Goal: Task Accomplishment & Management: Manage account settings

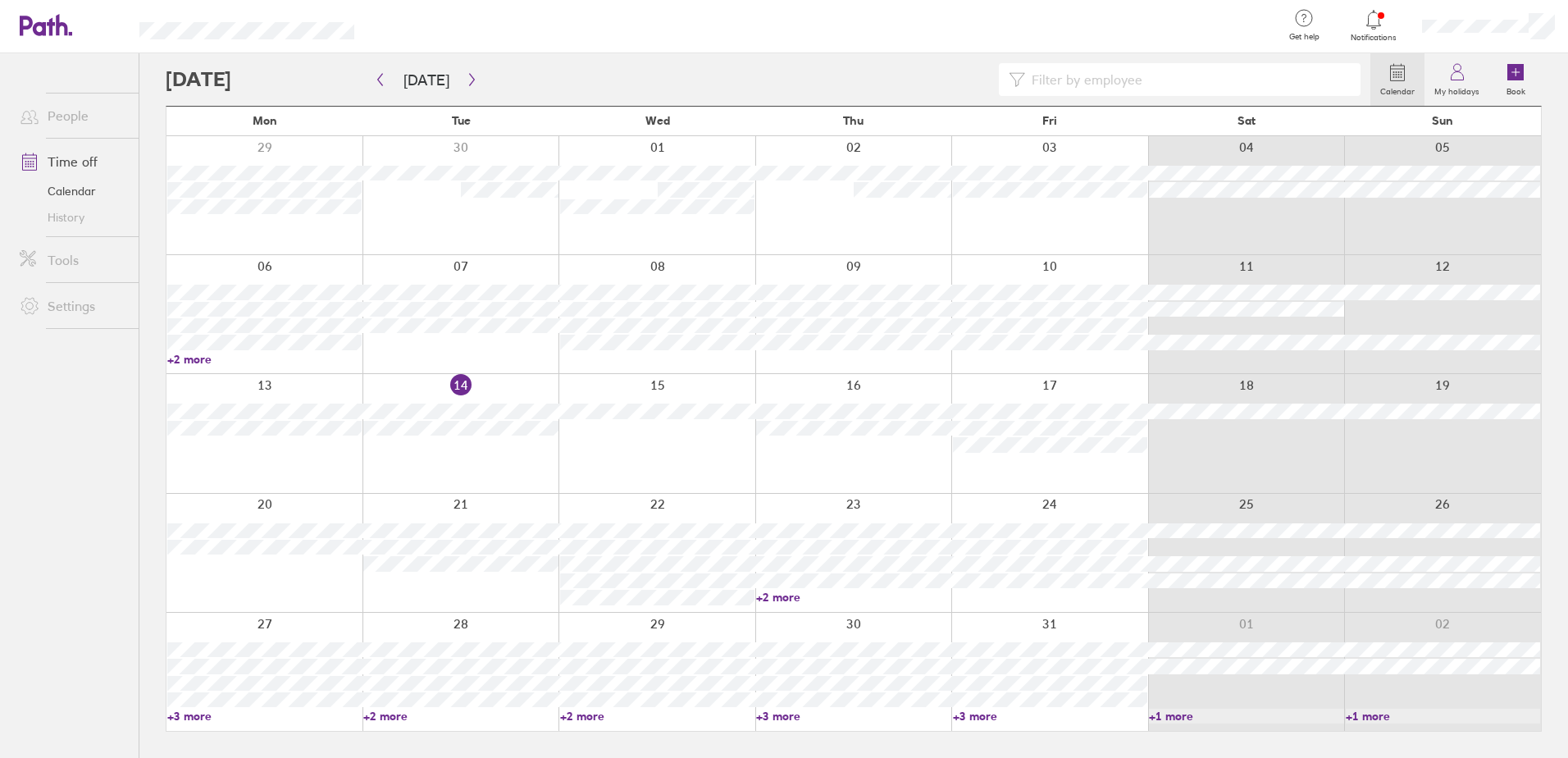
click at [765, 589] on div at bounding box center [853, 552] width 197 height 118
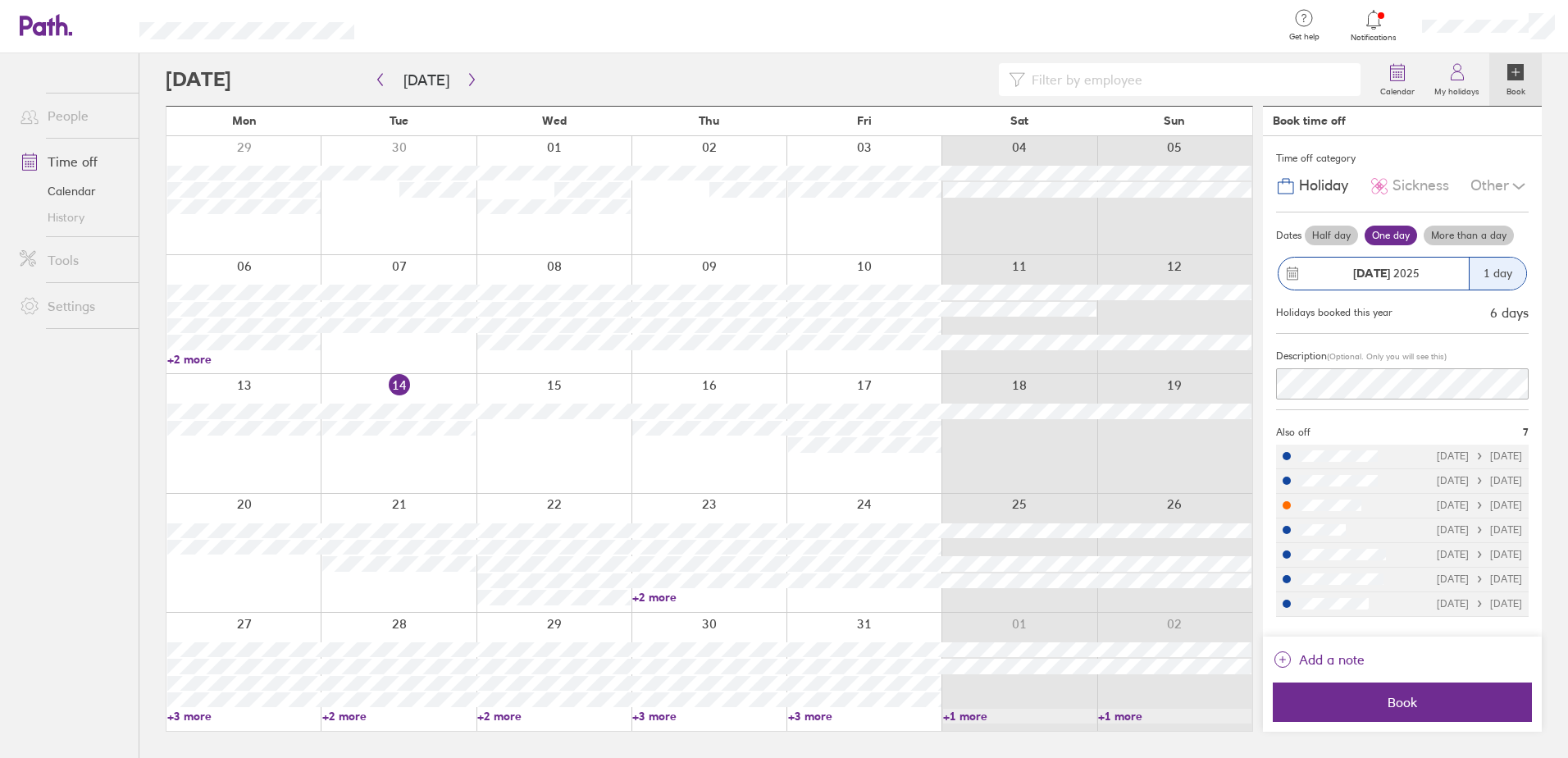
click at [649, 593] on link "+2 more" at bounding box center [709, 596] width 153 height 15
click at [720, 593] on link "+2 more" at bounding box center [709, 596] width 153 height 15
click at [580, 498] on div at bounding box center [554, 552] width 155 height 118
click at [580, 508] on div at bounding box center [554, 552] width 155 height 118
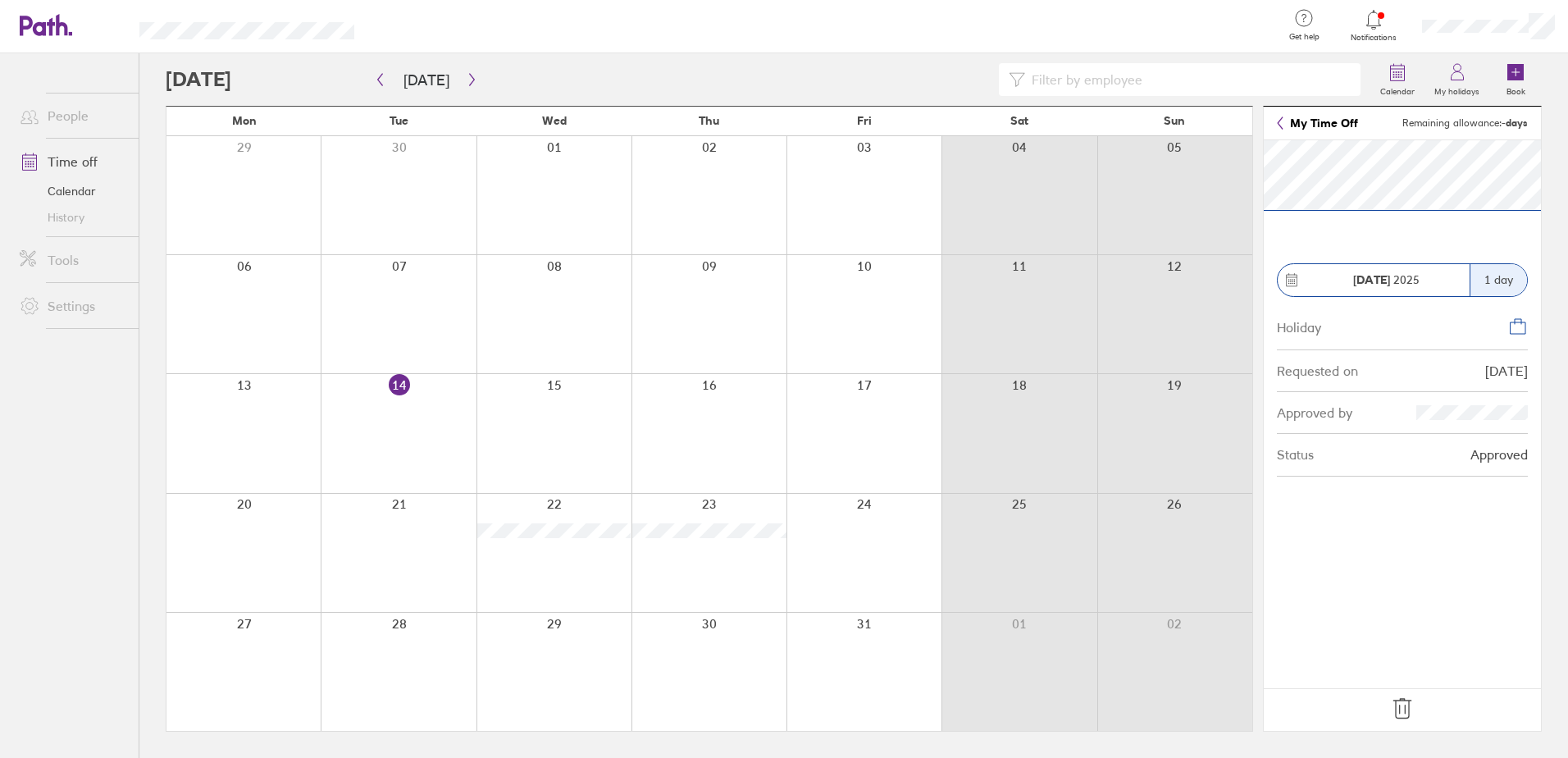
click at [554, 563] on div at bounding box center [554, 552] width 155 height 118
click at [469, 76] on icon "button" at bounding box center [471, 80] width 5 height 12
click at [383, 89] on button "button" at bounding box center [380, 79] width 21 height 27
